Goal: Navigation & Orientation: Find specific page/section

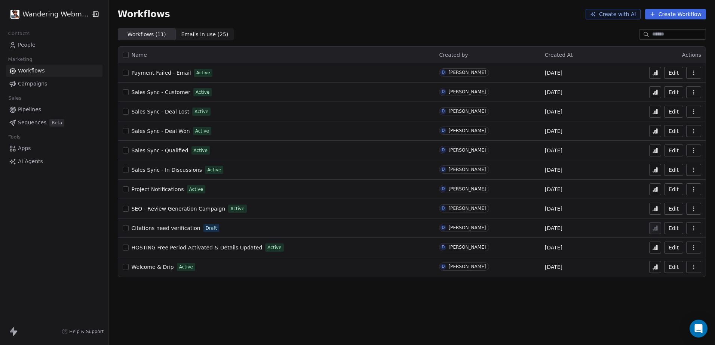
click at [27, 46] on span "People" at bounding box center [27, 45] width 18 height 8
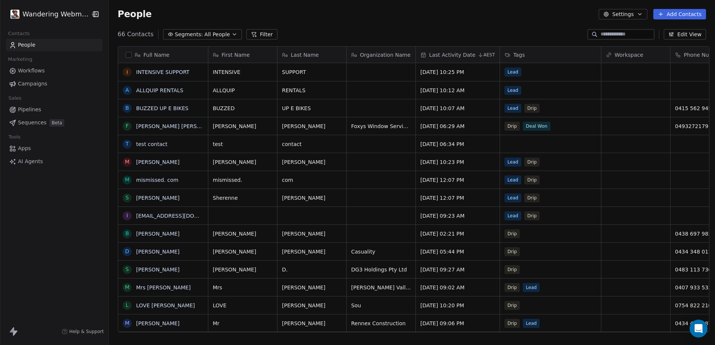
scroll to position [298, 604]
click at [166, 73] on link "INTENSIVE SUPPORT" at bounding box center [162, 72] width 53 height 6
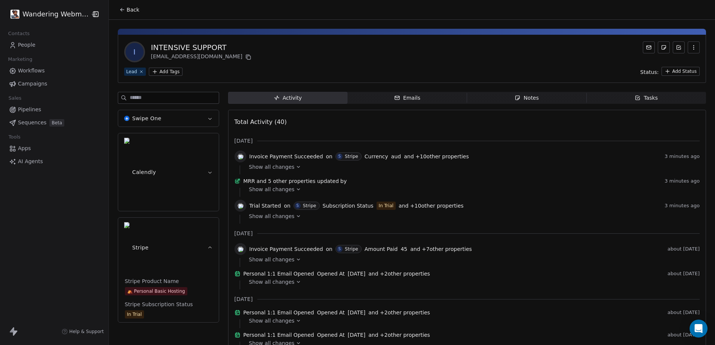
click at [282, 193] on span "Show all changes" at bounding box center [272, 189] width 46 height 7
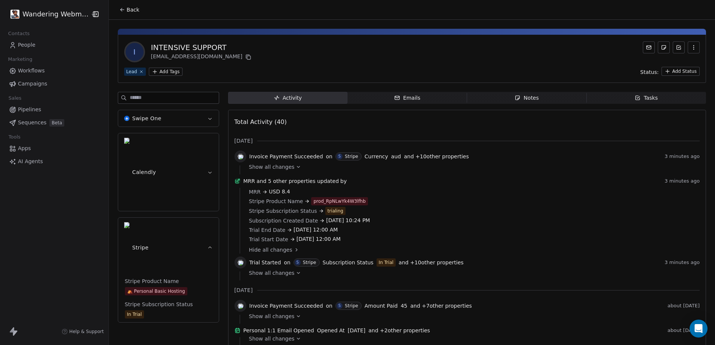
click at [265, 169] on span "Show all changes" at bounding box center [272, 166] width 46 height 7
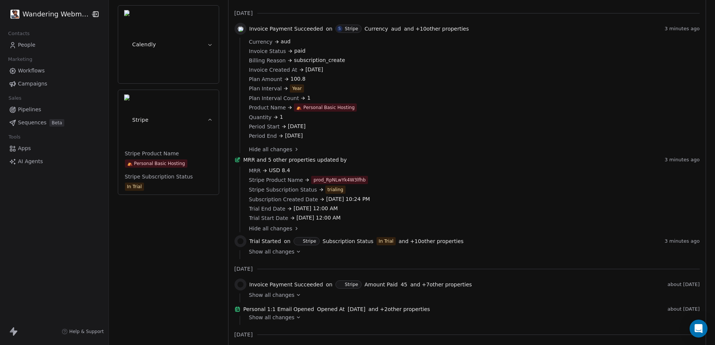
scroll to position [149, 0]
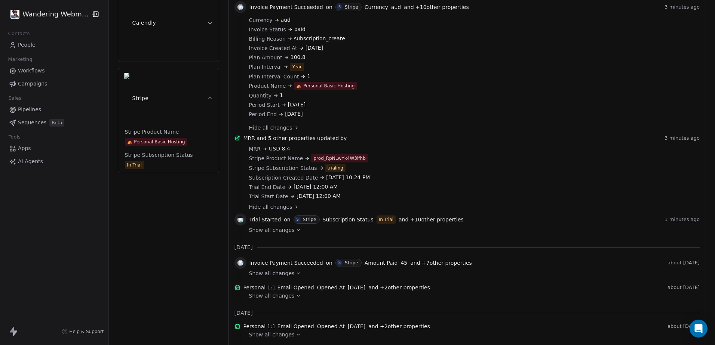
click at [281, 234] on span "Show all changes" at bounding box center [272, 229] width 46 height 7
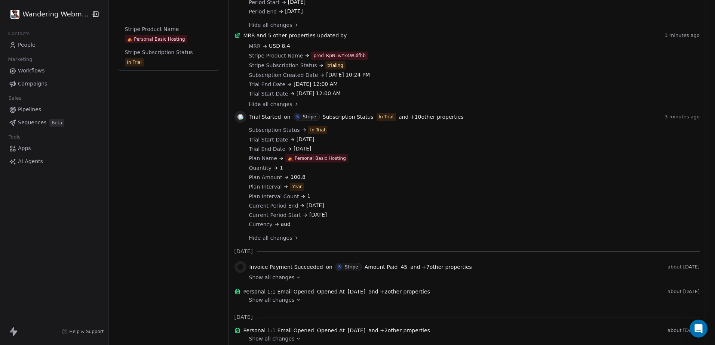
scroll to position [262, 0]
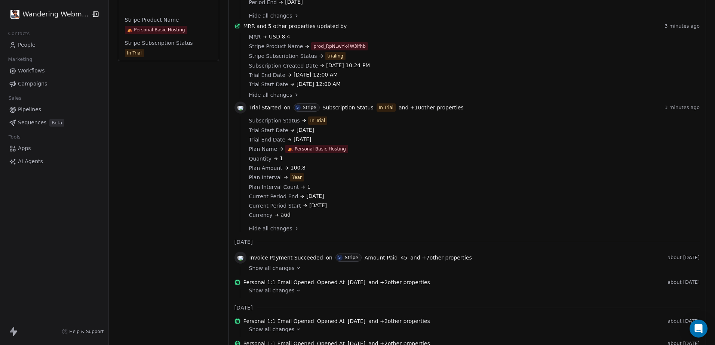
click at [264, 272] on span "Show all changes" at bounding box center [272, 268] width 46 height 7
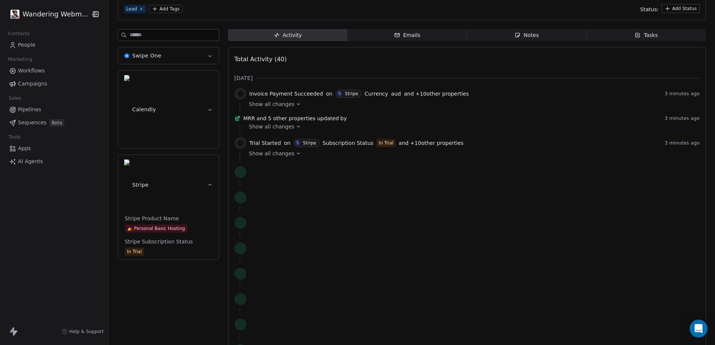
scroll to position [0, 0]
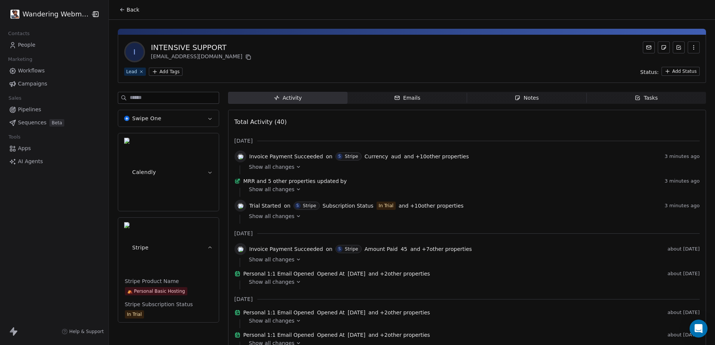
click at [411, 98] on div "Emails" at bounding box center [407, 98] width 26 height 8
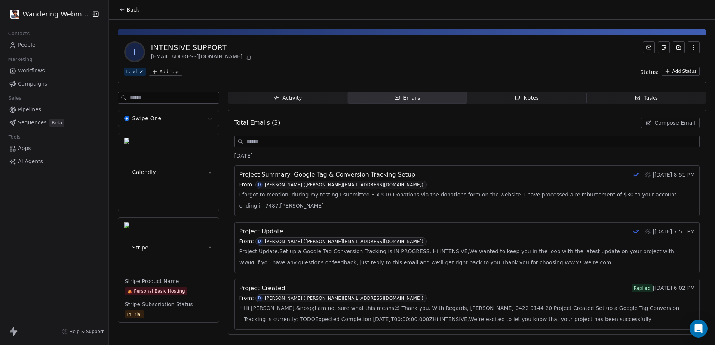
click at [30, 48] on span "People" at bounding box center [27, 45] width 18 height 8
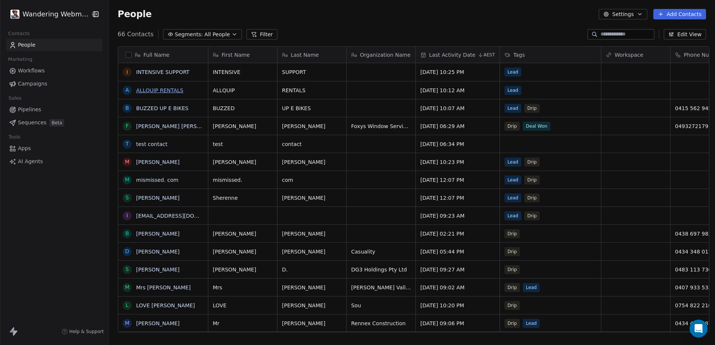
scroll to position [298, 604]
click at [28, 70] on span "Workflows" at bounding box center [31, 71] width 27 height 8
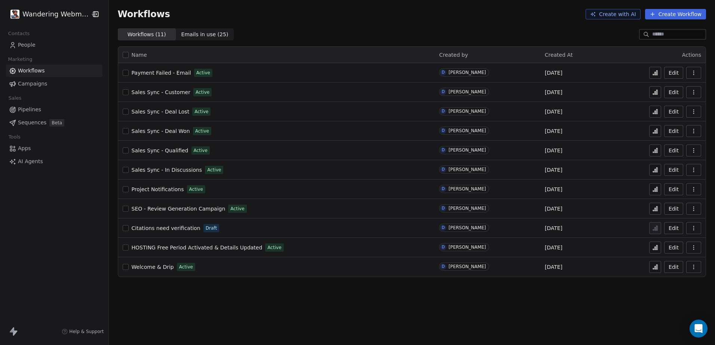
click at [31, 84] on span "Campaigns" at bounding box center [32, 84] width 29 height 8
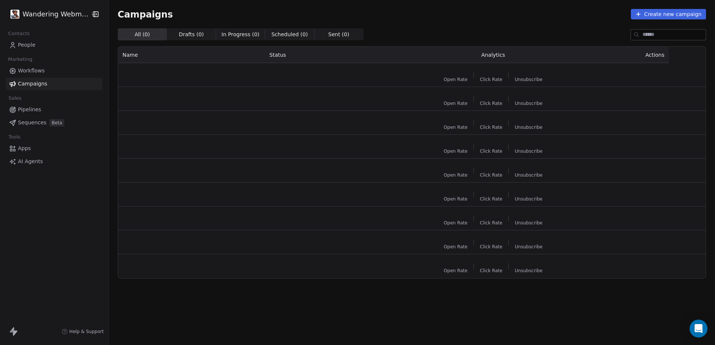
click at [29, 110] on span "Pipelines" at bounding box center [29, 110] width 23 height 8
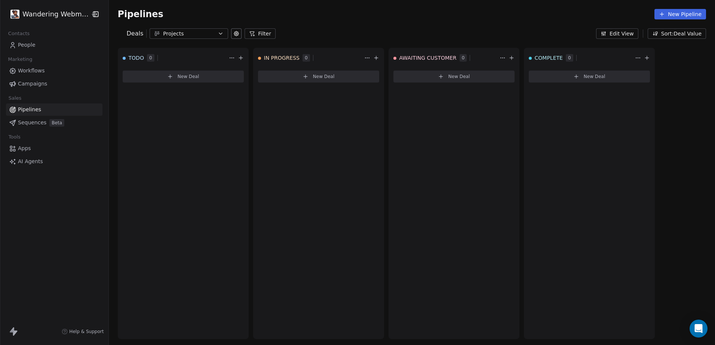
click at [190, 32] on div "Projects" at bounding box center [189, 34] width 52 height 8
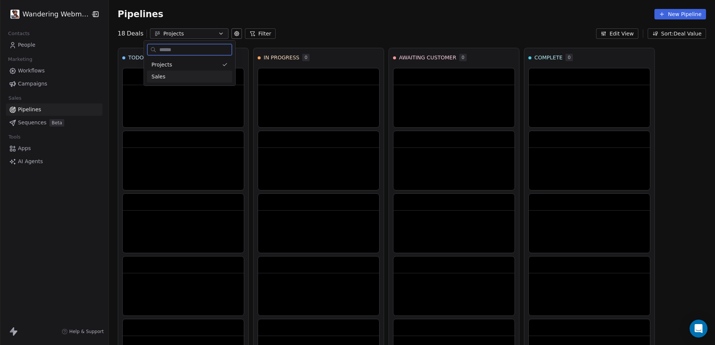
click at [166, 77] on div "Sales" at bounding box center [189, 77] width 76 height 8
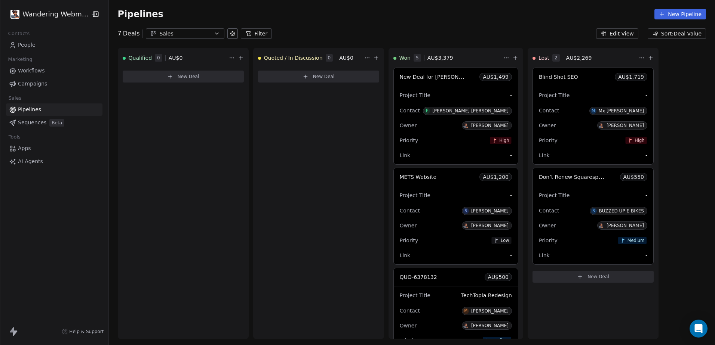
click at [26, 46] on span "People" at bounding box center [27, 45] width 18 height 8
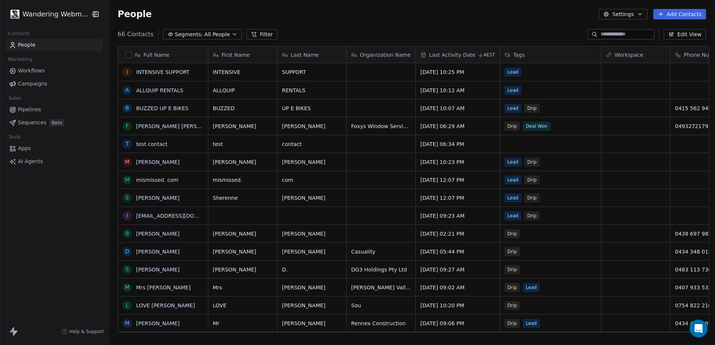
scroll to position [298, 604]
click at [513, 70] on span "Lead" at bounding box center [513, 72] width 17 height 9
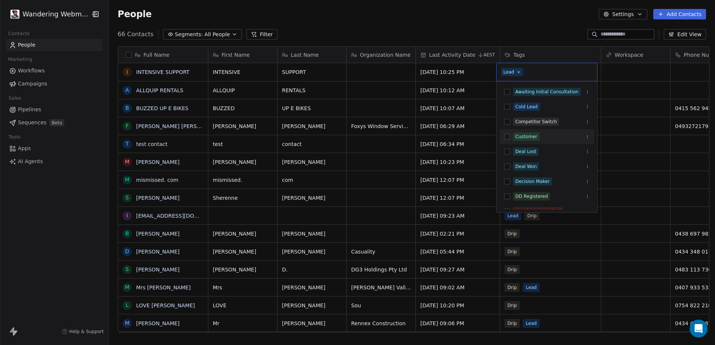
click at [507, 136] on button "Suggestions" at bounding box center [507, 137] width 6 height 6
click at [518, 73] on icon at bounding box center [518, 72] width 5 height 5
click at [528, 36] on html "Wandering Webmaster Contacts People Marketing Workflows Campaigns Sales Pipelin…" at bounding box center [357, 172] width 715 height 345
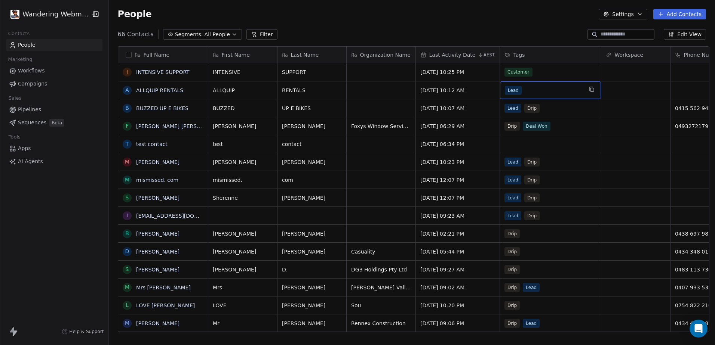
click at [511, 89] on span "Lead" at bounding box center [513, 90] width 17 height 9
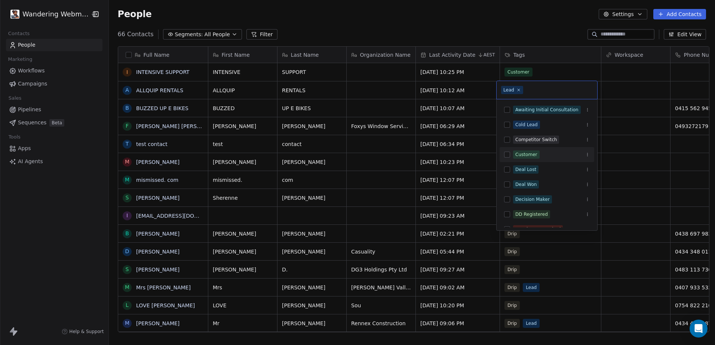
click at [507, 157] on button "Suggestions" at bounding box center [507, 155] width 6 height 6
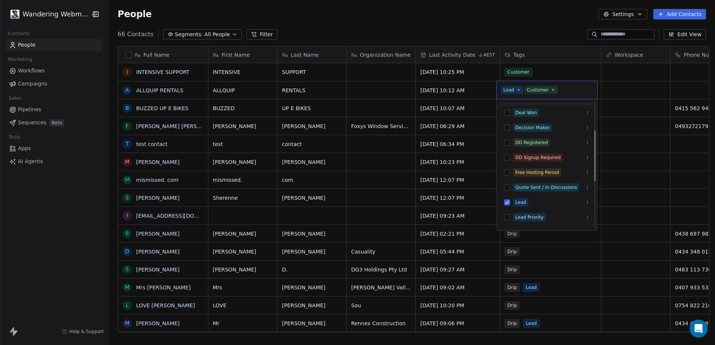
scroll to position [75, 0]
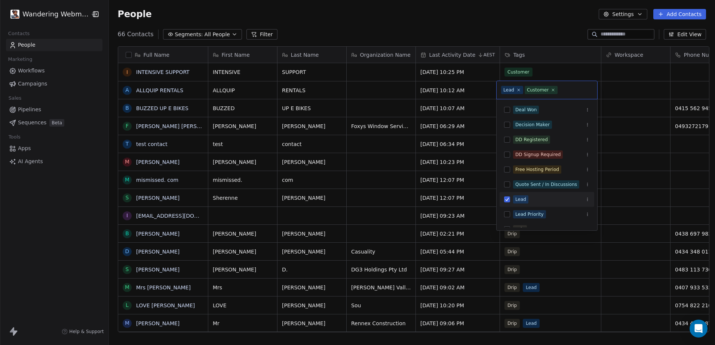
click at [507, 201] on button "Suggestions" at bounding box center [507, 200] width 6 height 6
click at [528, 40] on html "Wandering Webmaster Contacts People Marketing Workflows Campaigns Sales Pipelin…" at bounding box center [357, 172] width 715 height 345
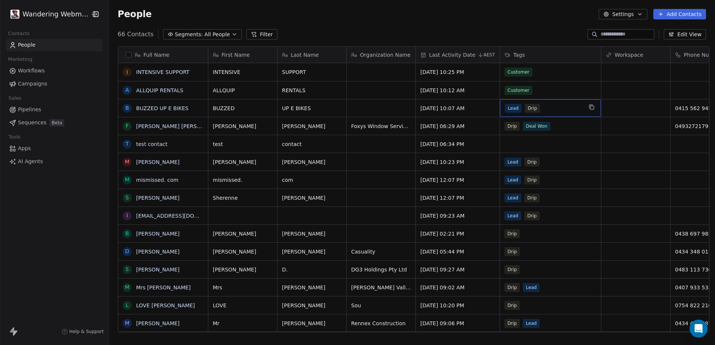
click at [514, 108] on span "Lead" at bounding box center [513, 108] width 17 height 9
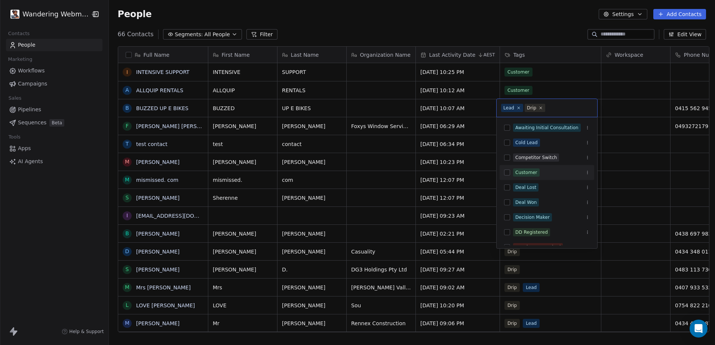
click at [508, 174] on button "Suggestions" at bounding box center [507, 173] width 6 height 6
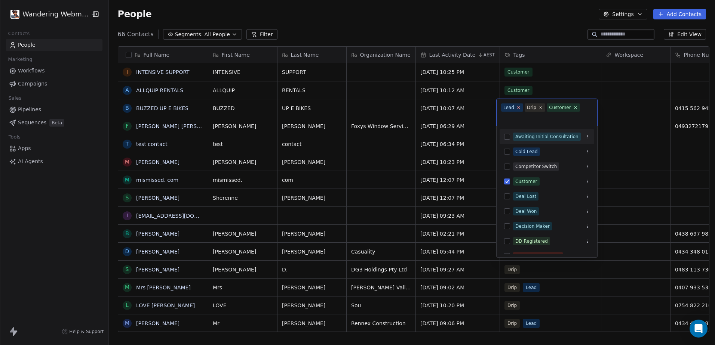
click at [519, 108] on icon at bounding box center [518, 107] width 5 height 5
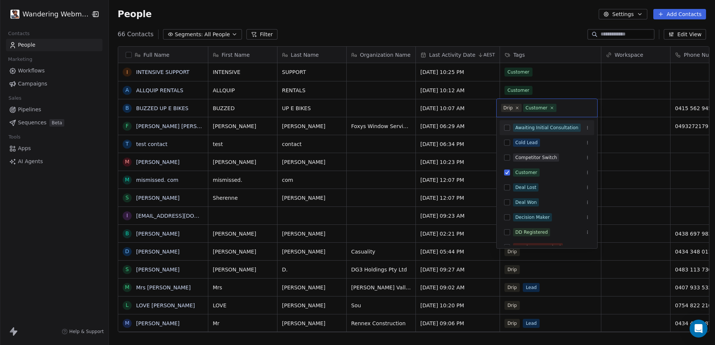
click at [508, 31] on html "Wandering Webmaster Contacts People Marketing Workflows Campaigns Sales Pipelin…" at bounding box center [357, 172] width 715 height 345
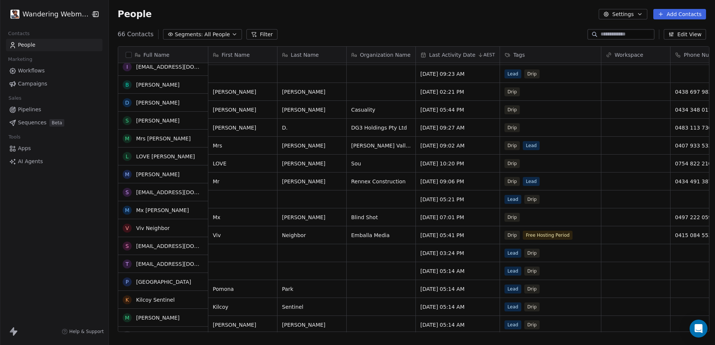
scroll to position [149, 0]
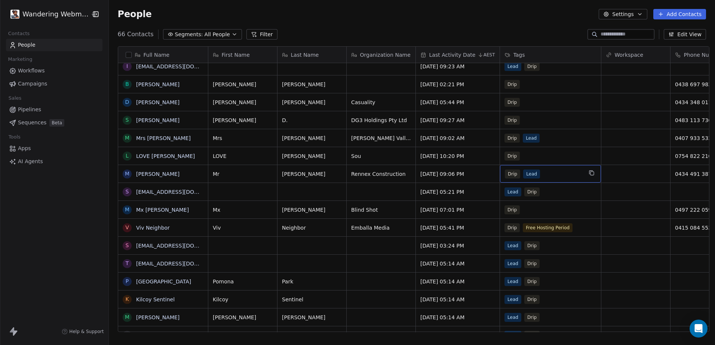
click at [509, 176] on span "Drip" at bounding box center [512, 174] width 15 height 9
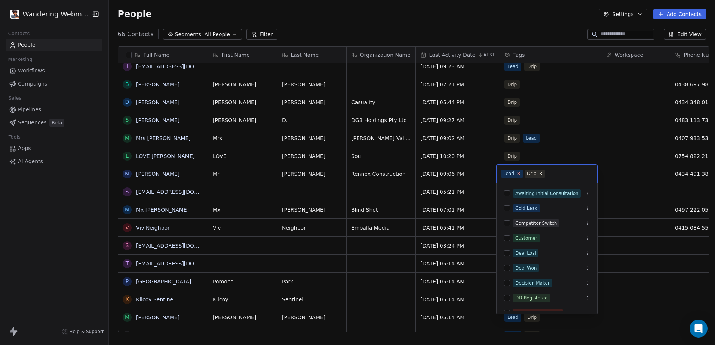
click at [518, 175] on icon at bounding box center [518, 174] width 3 height 3
click at [508, 239] on button "Suggestions" at bounding box center [507, 238] width 6 height 6
click at [515, 31] on html "Wandering Webmaster Contacts People Marketing Workflows Campaigns Sales Pipelin…" at bounding box center [357, 172] width 715 height 345
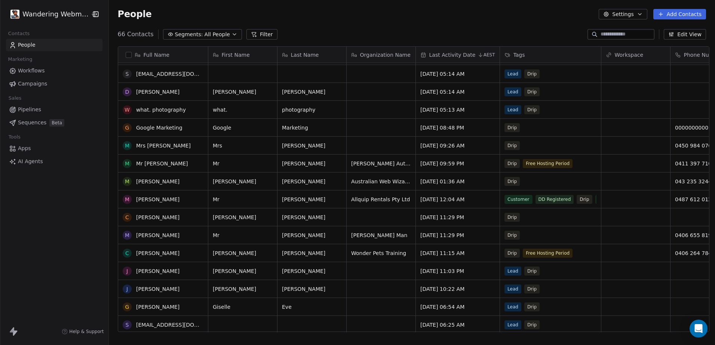
scroll to position [0, 0]
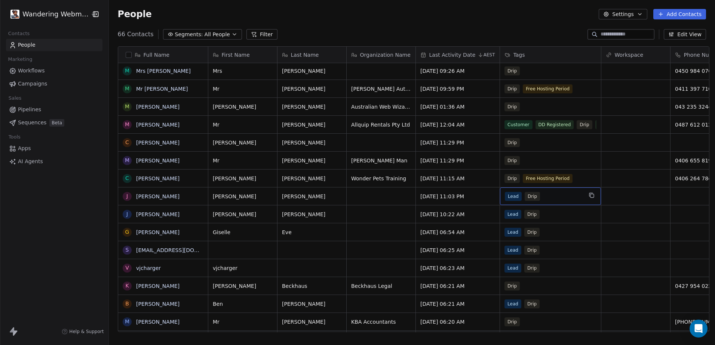
click at [510, 195] on span "Lead" at bounding box center [513, 196] width 17 height 9
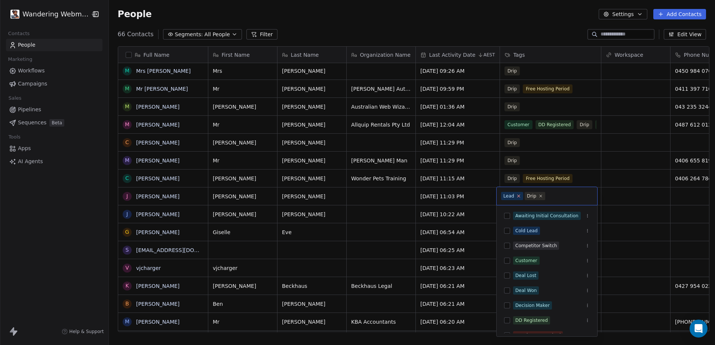
click at [518, 197] on icon at bounding box center [518, 196] width 3 height 3
click at [509, 260] on button "Suggestions" at bounding box center [507, 261] width 6 height 6
click at [486, 212] on html "Wandering Webmaster Contacts People Marketing Workflows Campaigns Sales Pipelin…" at bounding box center [357, 172] width 715 height 345
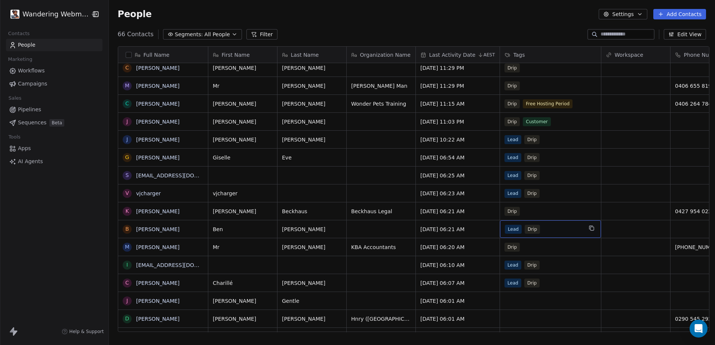
click at [509, 228] on span "Lead" at bounding box center [513, 229] width 17 height 9
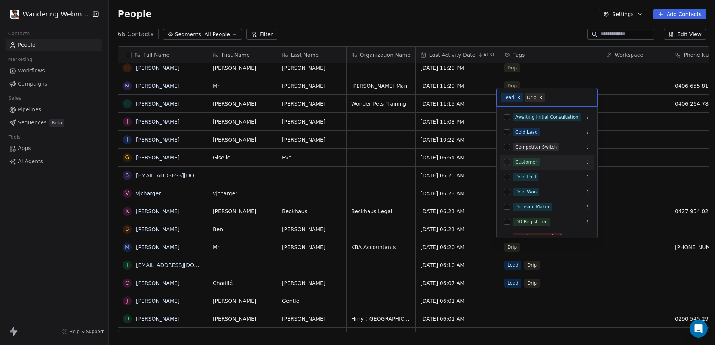
click at [508, 162] on button "Suggestions" at bounding box center [507, 162] width 6 height 6
click at [516, 87] on icon at bounding box center [518, 88] width 5 height 5
click at [509, 248] on html "Wandering Webmaster Contacts People Marketing Workflows Campaigns Sales Pipelin…" at bounding box center [357, 172] width 715 height 345
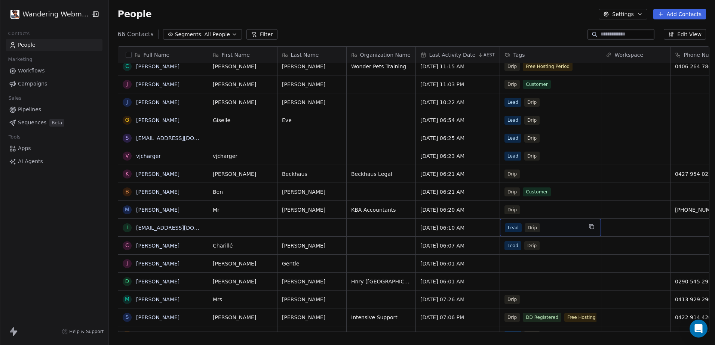
click at [512, 230] on span "Lead" at bounding box center [513, 227] width 17 height 9
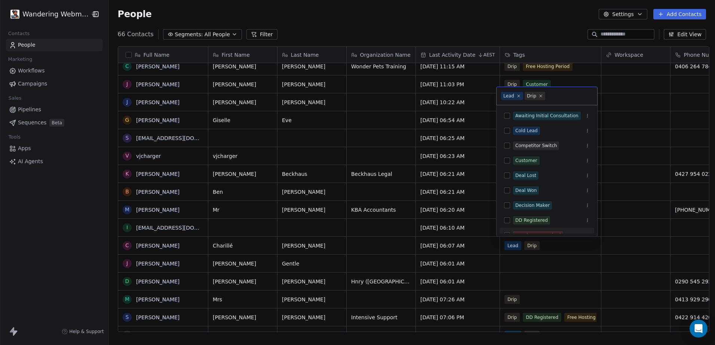
click at [488, 231] on html "Wandering Webmaster Contacts People Marketing Workflows Campaigns Sales Pipelin…" at bounding box center [357, 172] width 715 height 345
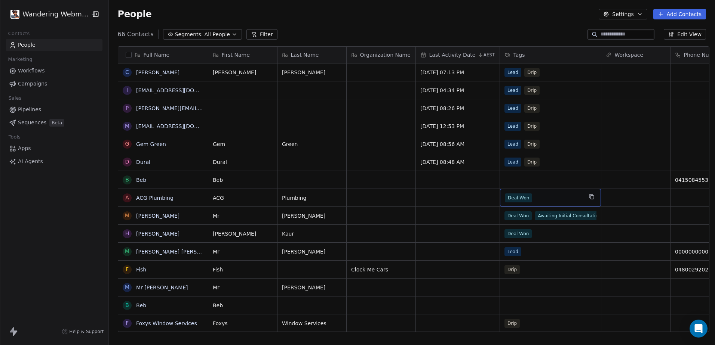
click at [511, 198] on span "Deal Won" at bounding box center [518, 198] width 27 height 9
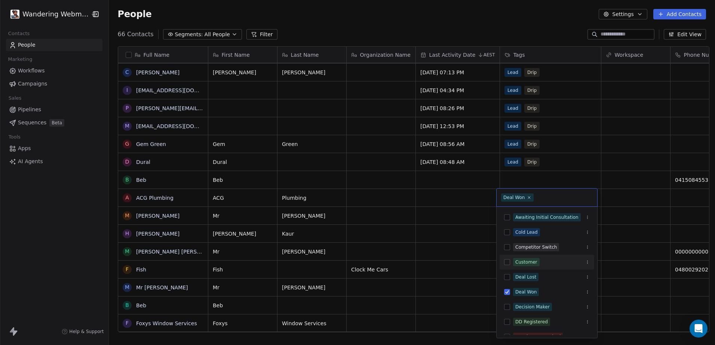
click at [508, 262] on button "Suggestions" at bounding box center [507, 262] width 6 height 6
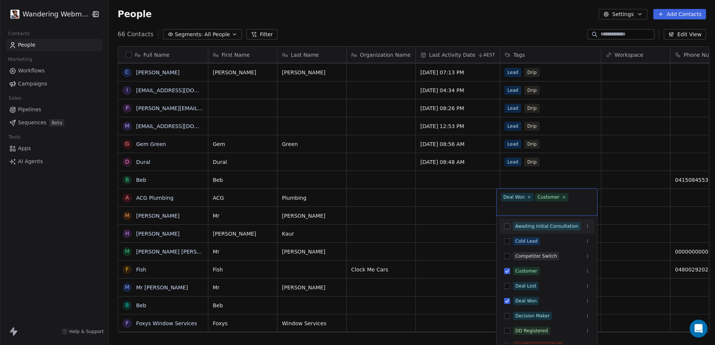
click at [506, 181] on html "Wandering Webmaster Contacts People Marketing Workflows Campaigns Sales Pipelin…" at bounding box center [357, 172] width 715 height 345
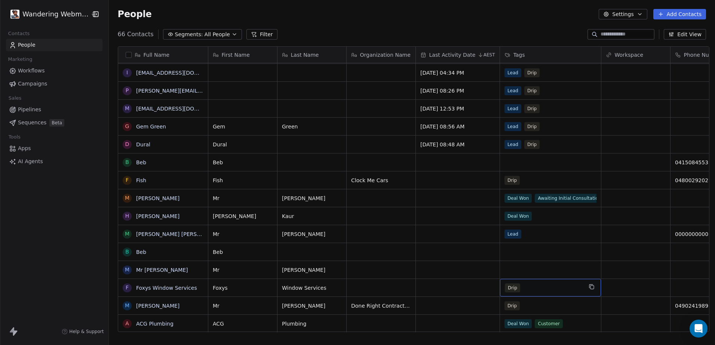
click at [511, 286] on span "Drip" at bounding box center [512, 288] width 15 height 9
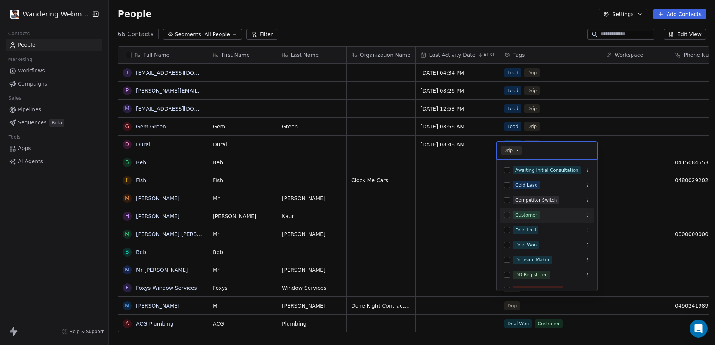
click at [508, 217] on button "Suggestions" at bounding box center [507, 215] width 6 height 6
click at [475, 286] on html "Wandering Webmaster Contacts People Marketing Workflows Campaigns Sales Pipelin…" at bounding box center [357, 172] width 715 height 345
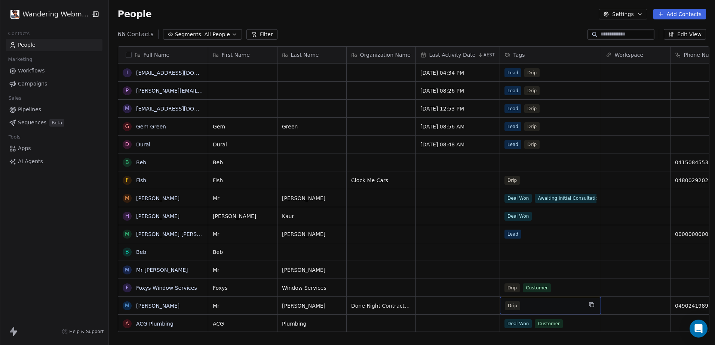
click at [511, 302] on span "Drip" at bounding box center [512, 306] width 15 height 9
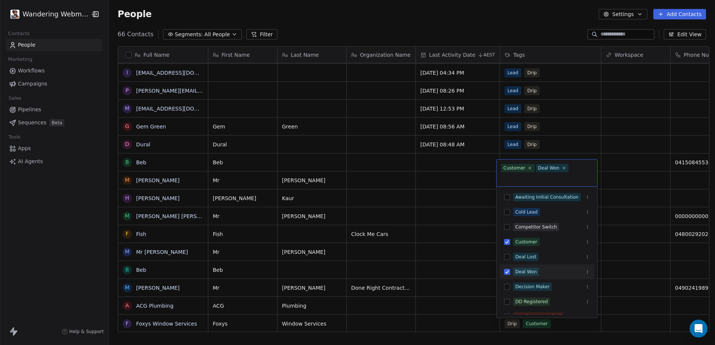
click at [431, 275] on html "Wandering Webmaster Contacts People Marketing Workflows Campaigns Sales Pipelin…" at bounding box center [357, 172] width 715 height 345
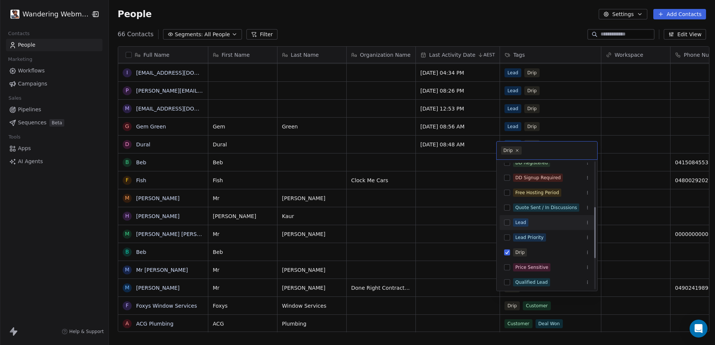
click at [508, 225] on button "Suggestions" at bounding box center [507, 223] width 6 height 6
click at [484, 276] on html "Wandering Webmaster Contacts People Marketing Workflows Campaigns Sales Pipelin…" at bounding box center [357, 172] width 715 height 345
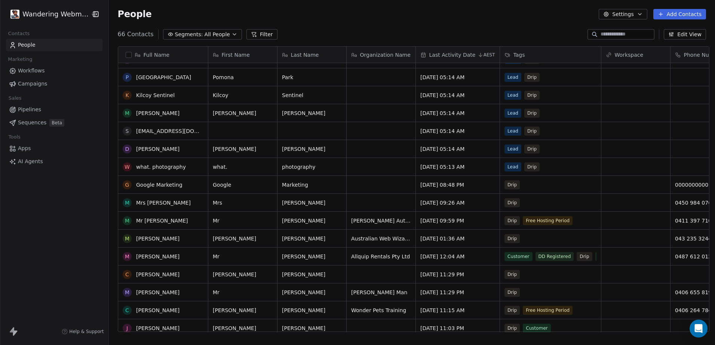
scroll to position [93, 0]
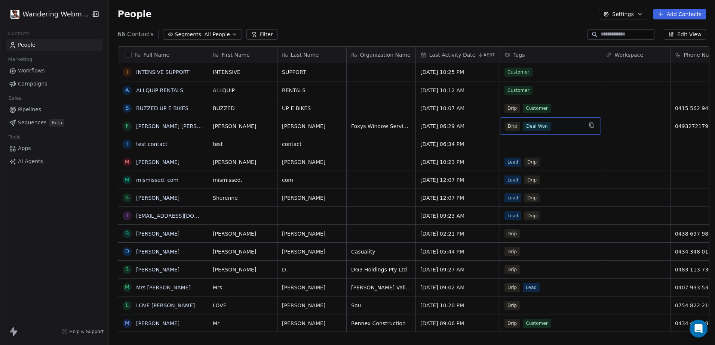
click at [507, 126] on span "Drip" at bounding box center [512, 126] width 15 height 9
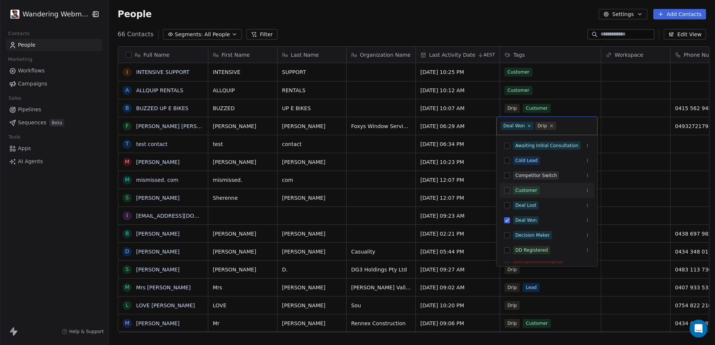
click at [506, 191] on button "Suggestions" at bounding box center [507, 191] width 6 height 6
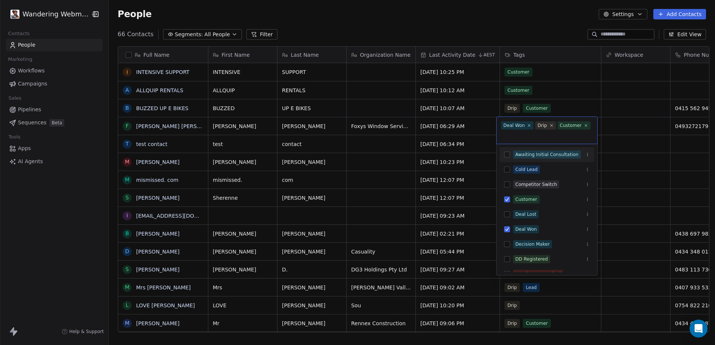
click at [482, 129] on html "Wandering Webmaster Contacts People Marketing Workflows Campaigns Sales Pipelin…" at bounding box center [357, 172] width 715 height 345
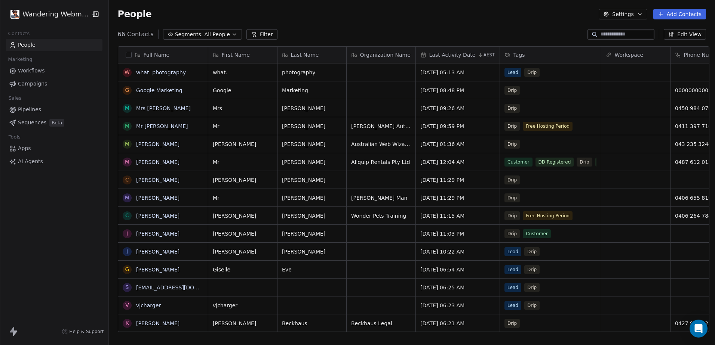
scroll to position [482, 0]
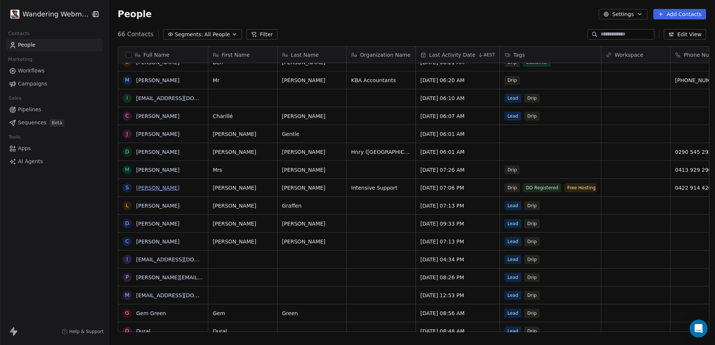
click at [155, 185] on link "[PERSON_NAME]" at bounding box center [157, 188] width 43 height 6
